Goal: Task Accomplishment & Management: Manage account settings

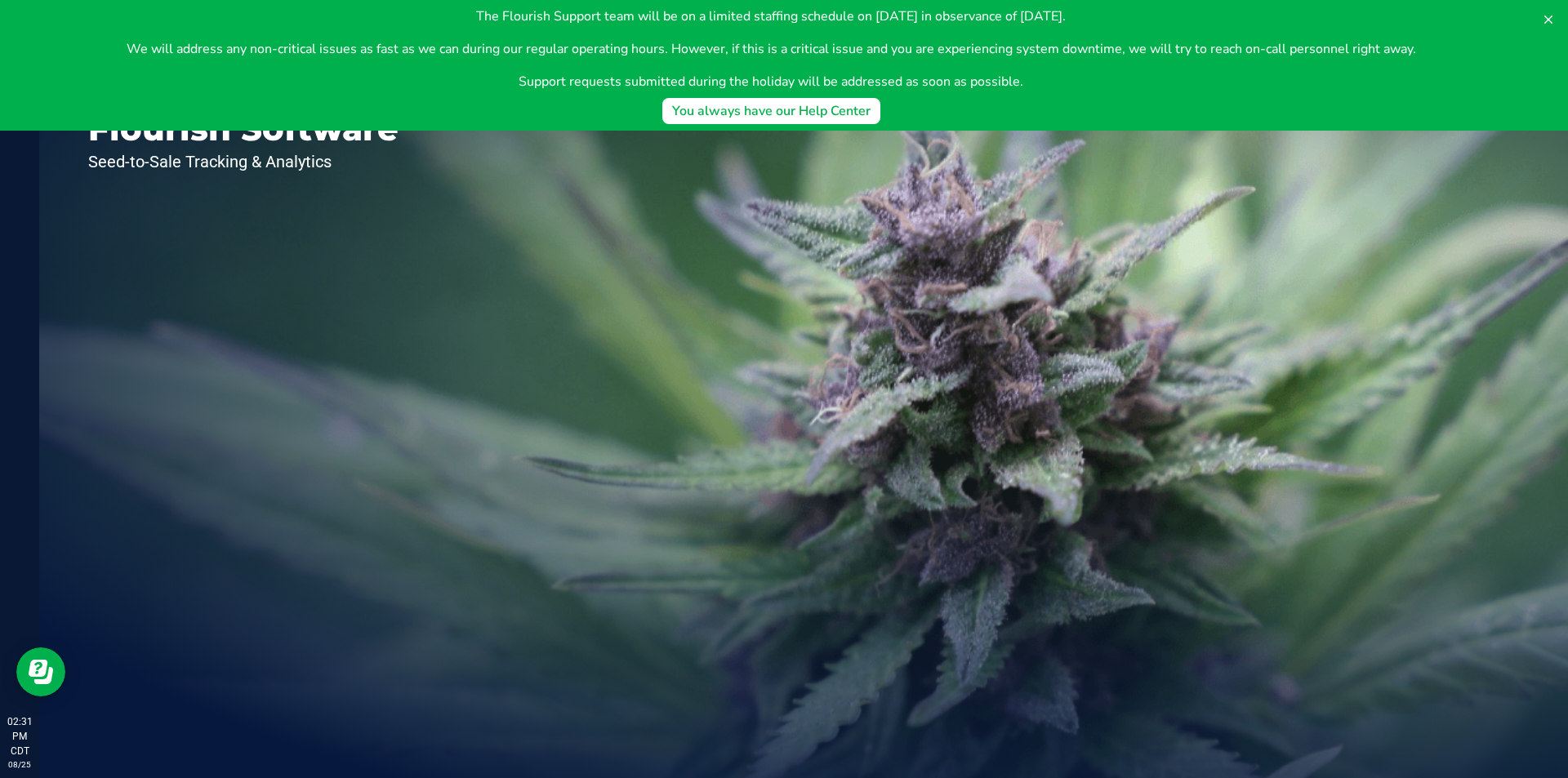
click at [1551, 22] on icon at bounding box center [1548, 20] width 8 height 8
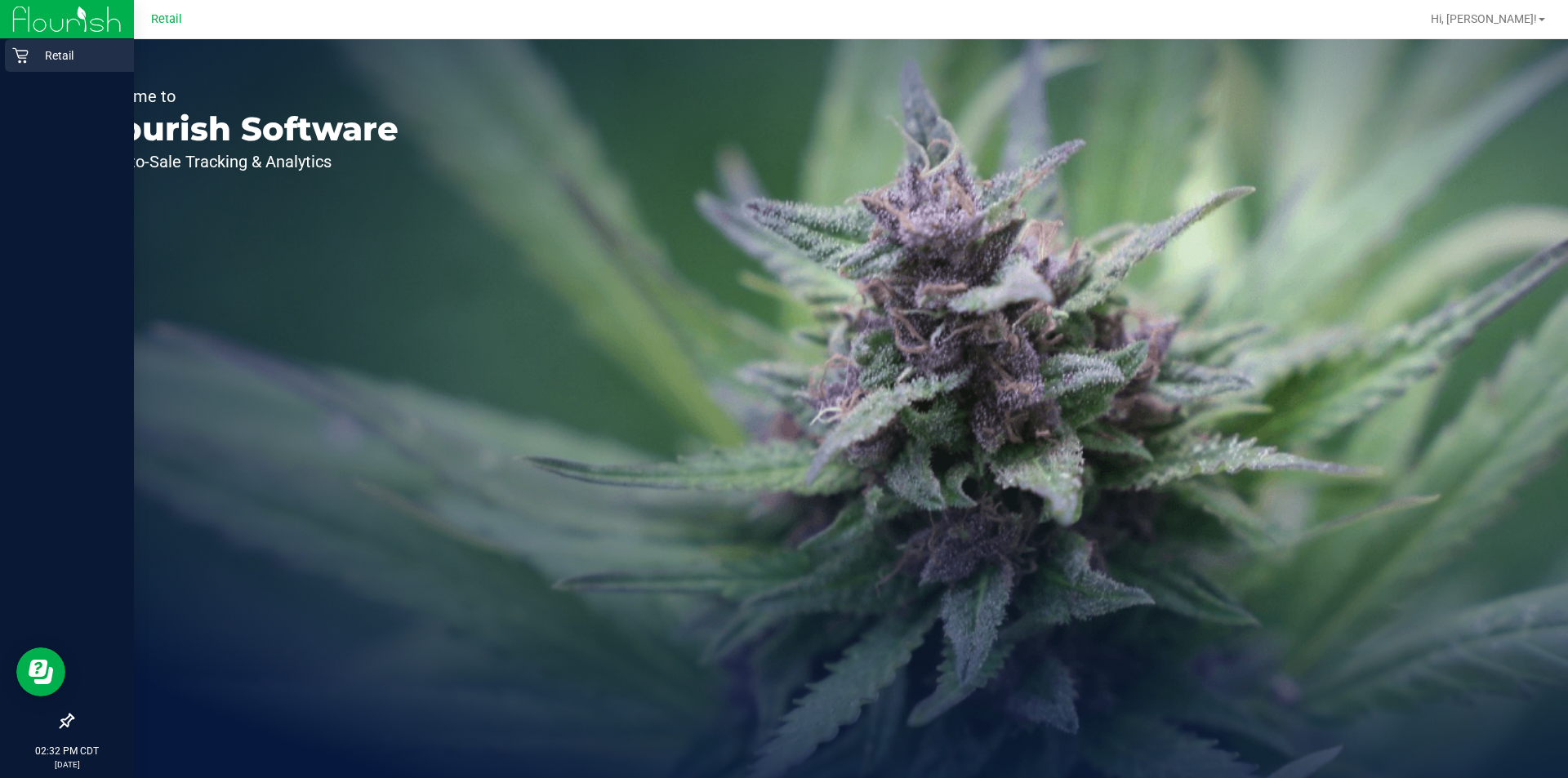
click at [22, 58] on icon at bounding box center [20, 55] width 16 height 16
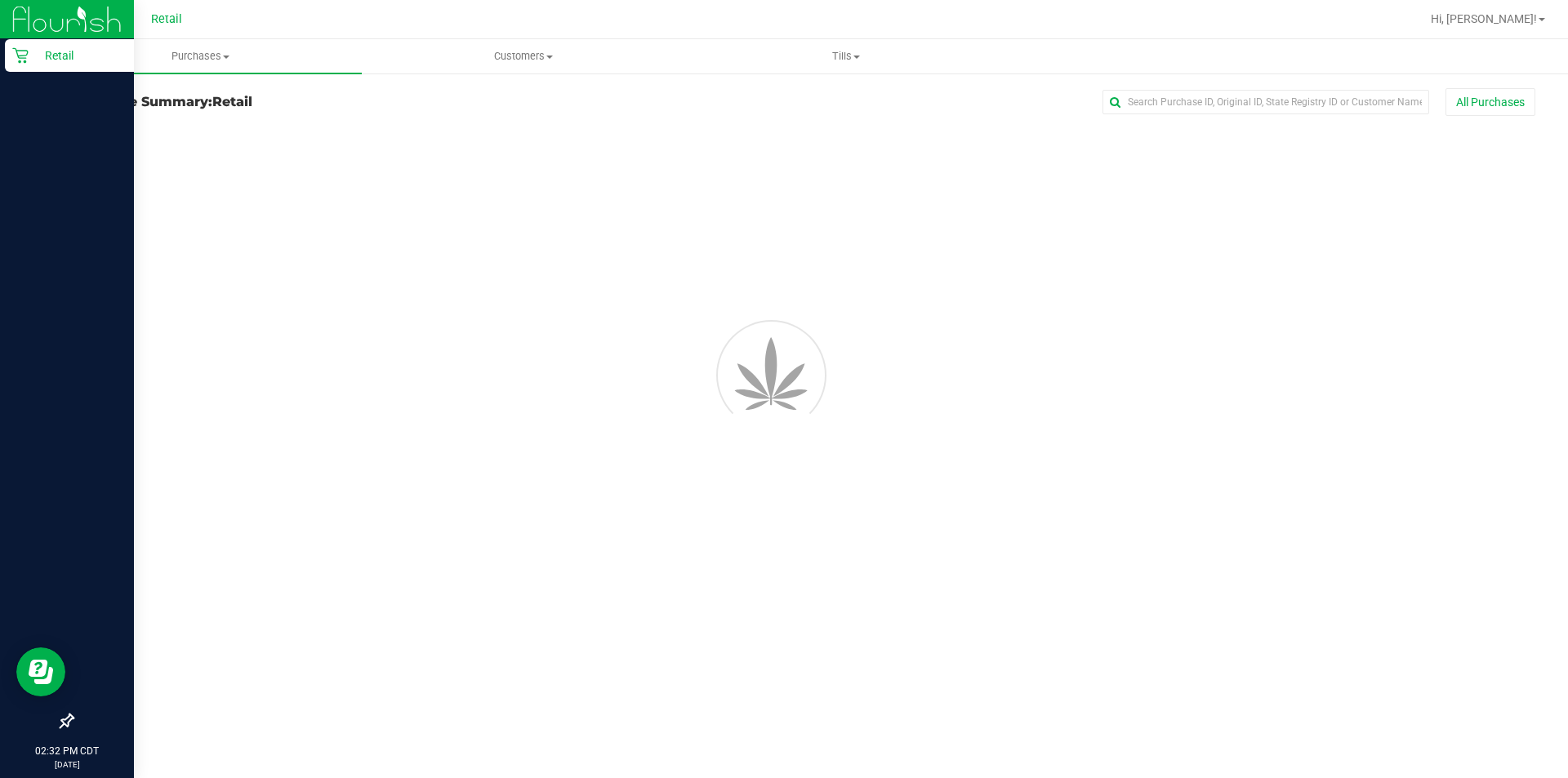
click at [50, 59] on p "Retail" at bounding box center [78, 55] width 98 height 20
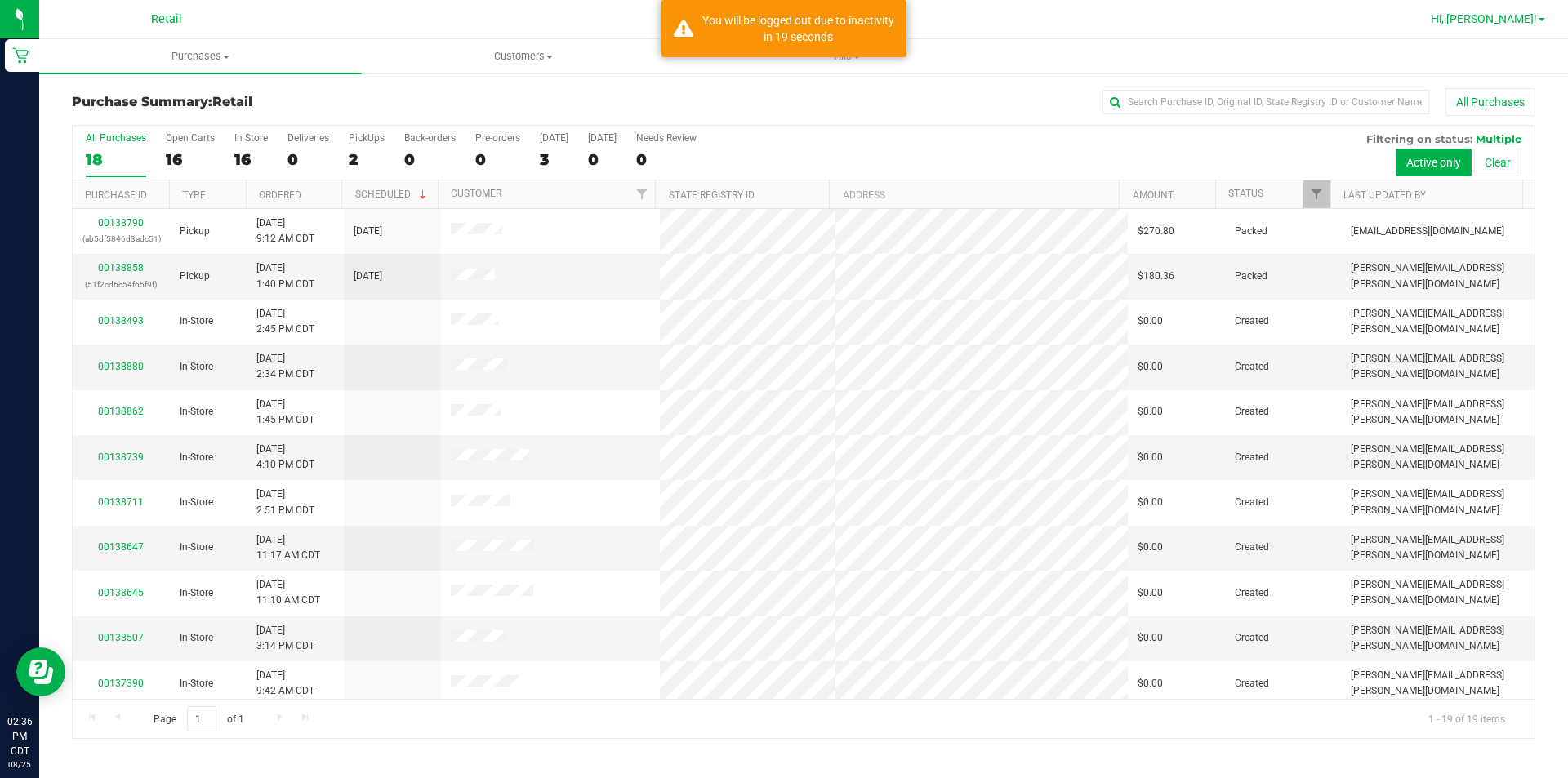
click at [1521, 24] on span "Hi, [PERSON_NAME]!" at bounding box center [1484, 19] width 106 height 13
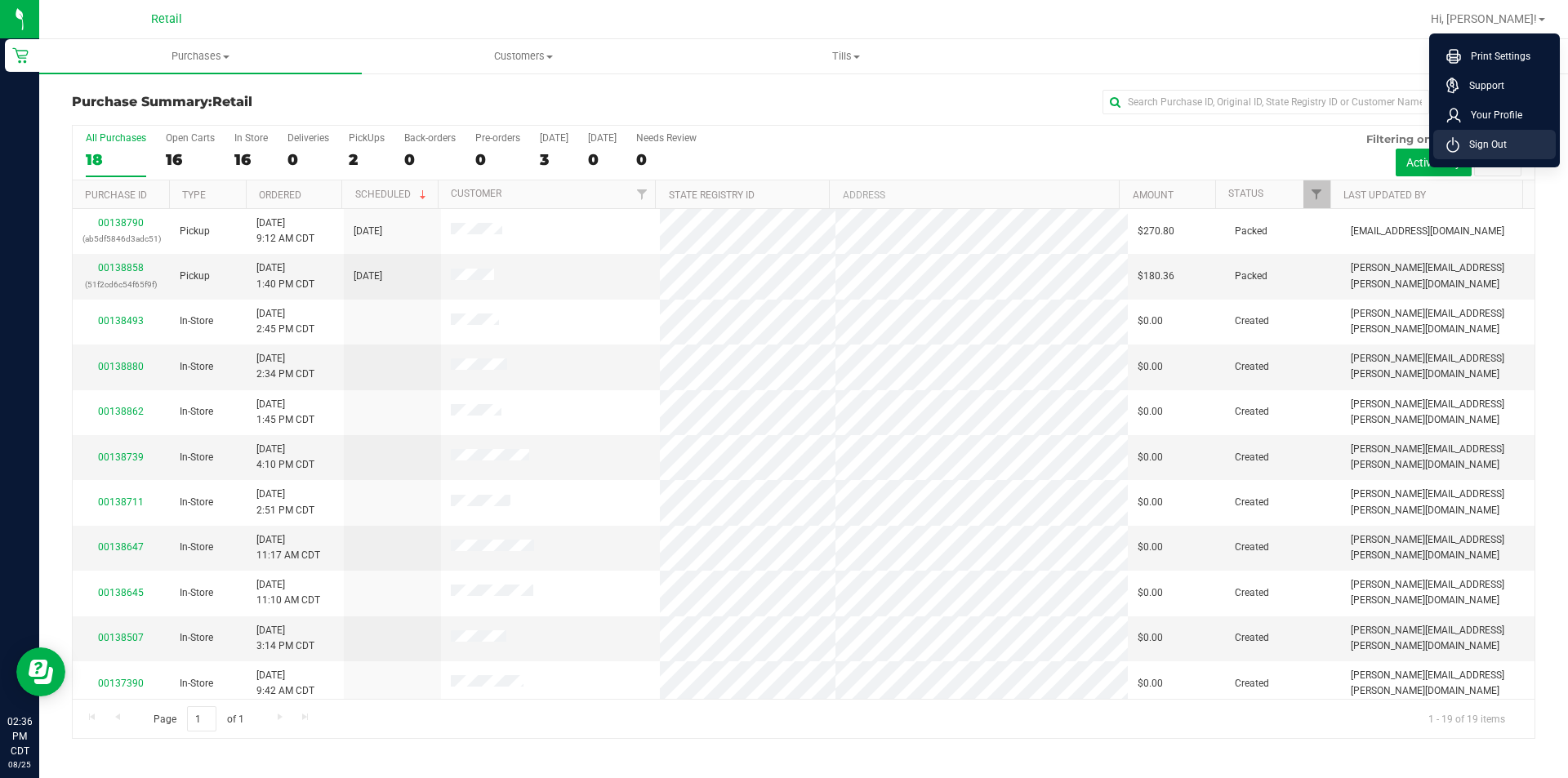
click at [1501, 153] on li "Sign Out" at bounding box center [1494, 145] width 122 height 30
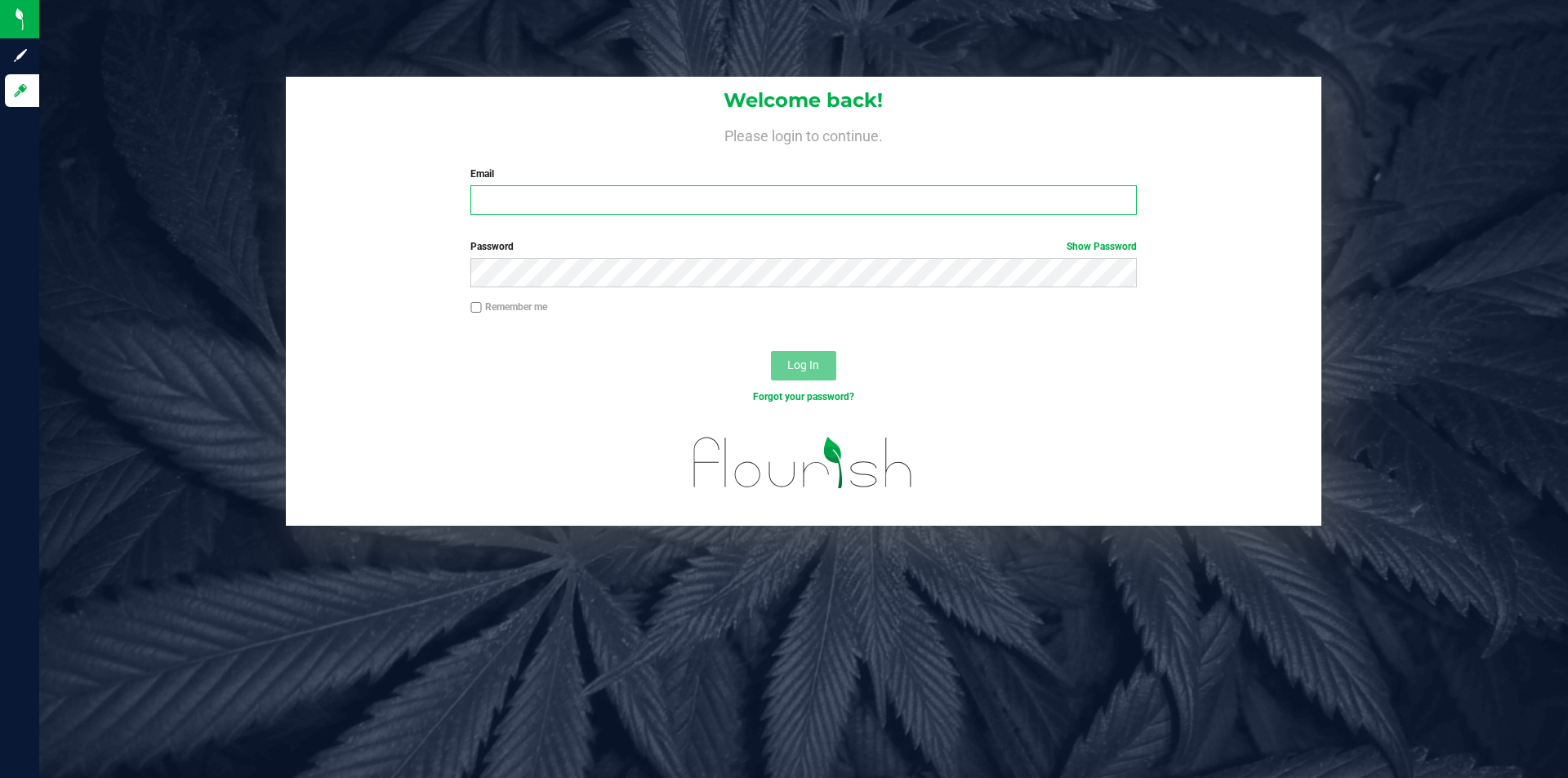
click at [608, 203] on input "Email" at bounding box center [803, 200] width 665 height 30
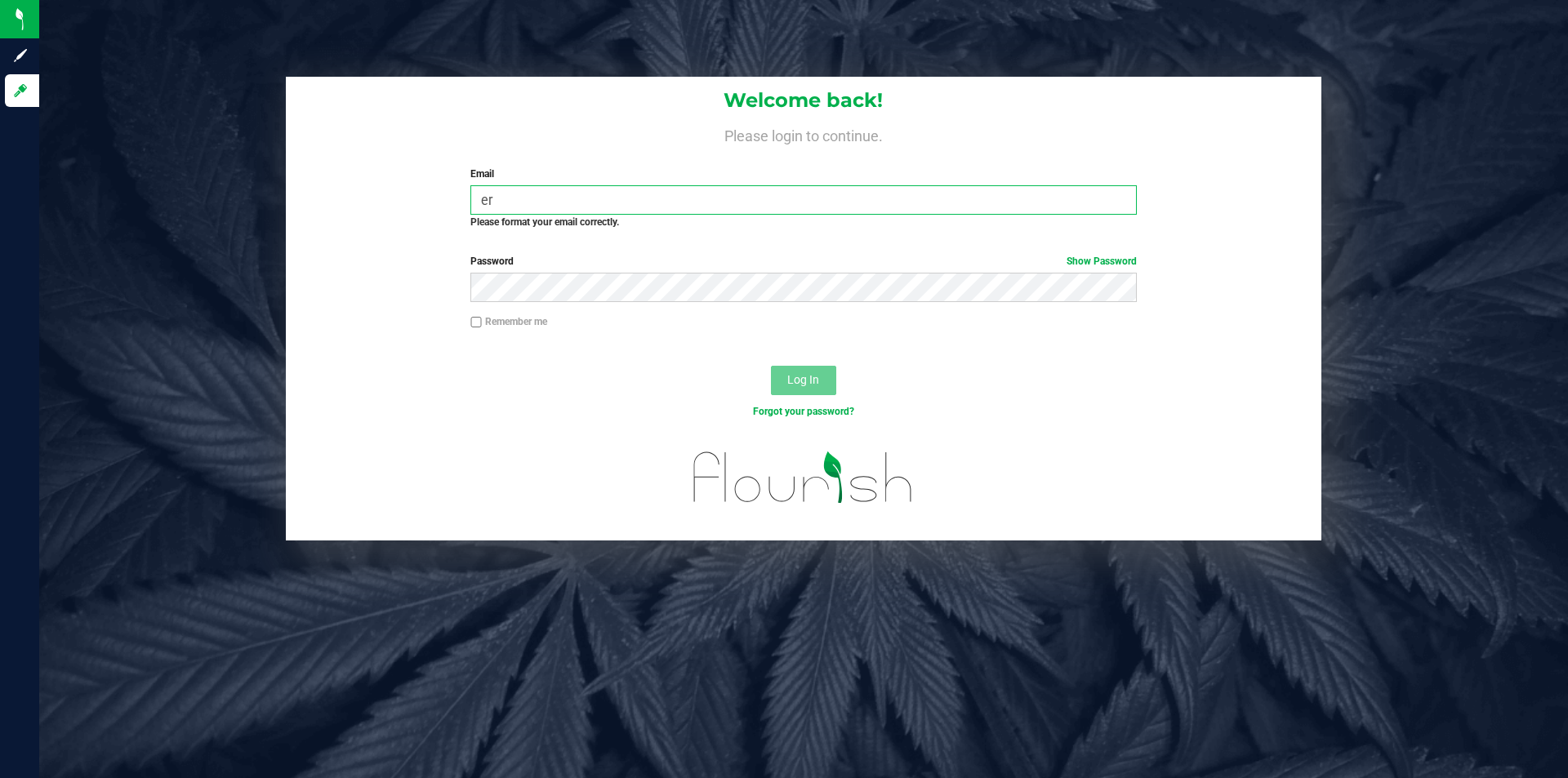
type input "[PERSON_NAME][EMAIL_ADDRESS][PERSON_NAME][DOMAIN_NAME]"
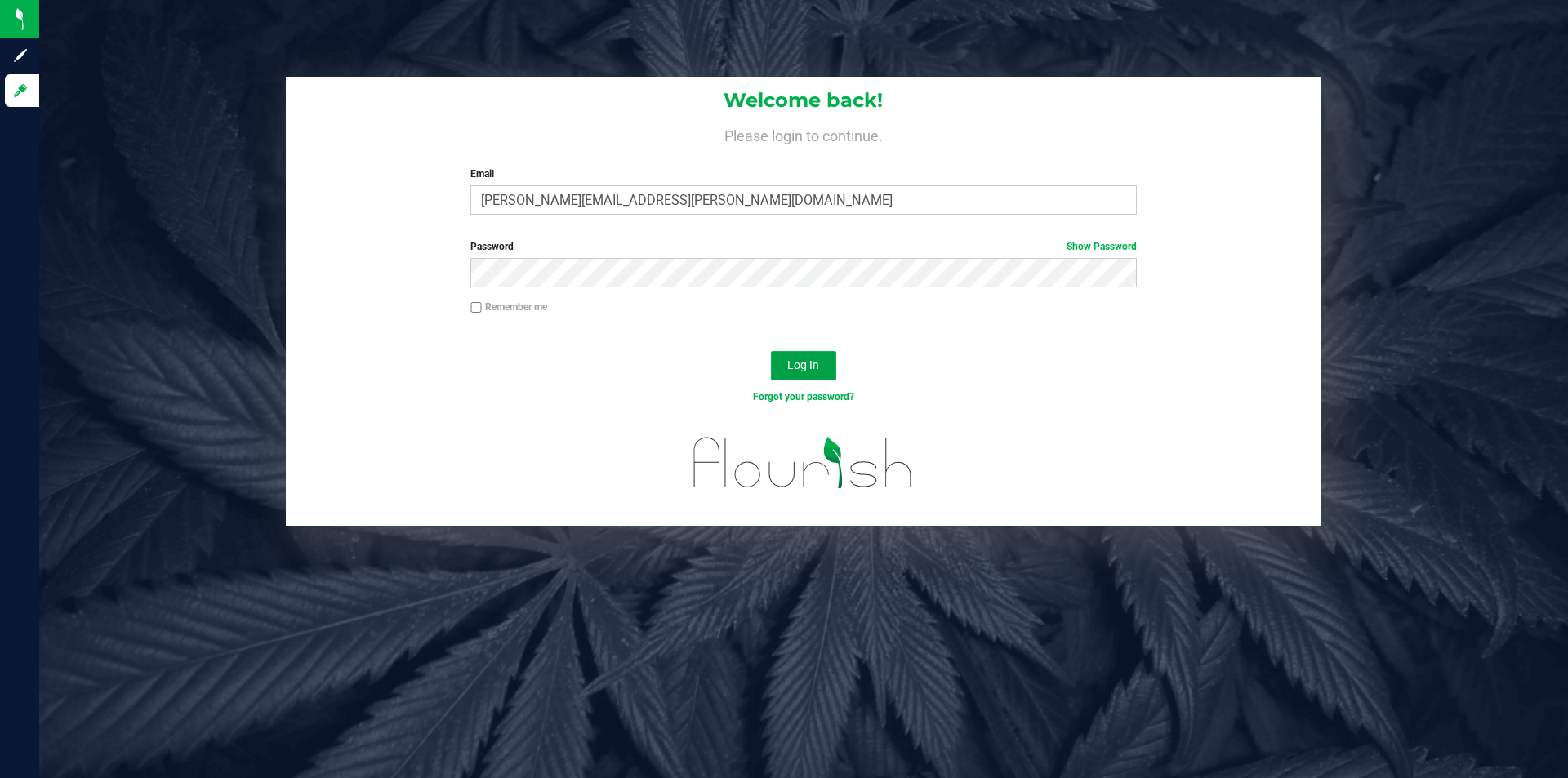
click at [802, 366] on span "Log In" at bounding box center [803, 365] width 32 height 13
